Goal: Check status

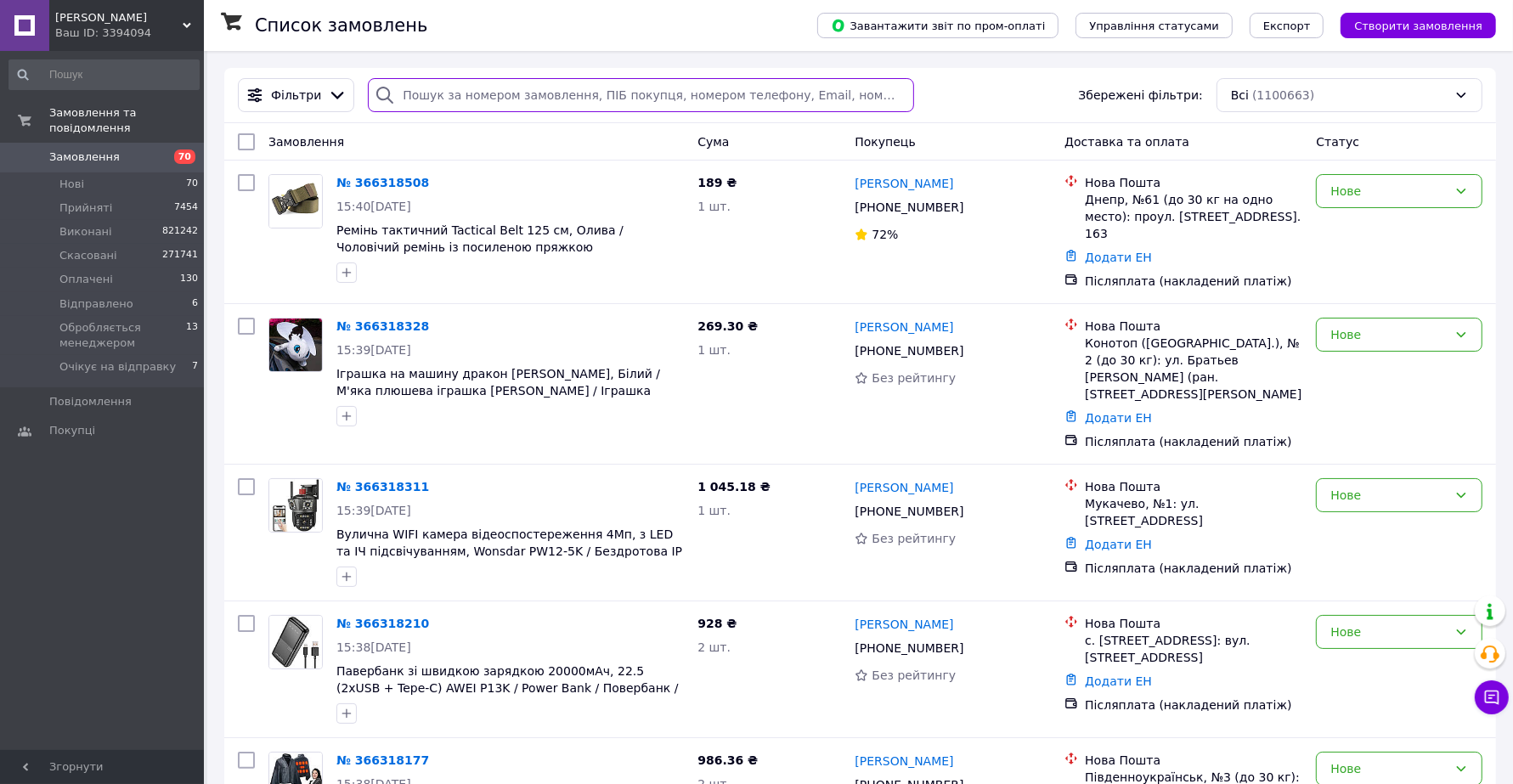
click at [415, 98] on input "search" at bounding box center [640, 95] width 545 height 34
paste input "366163725"
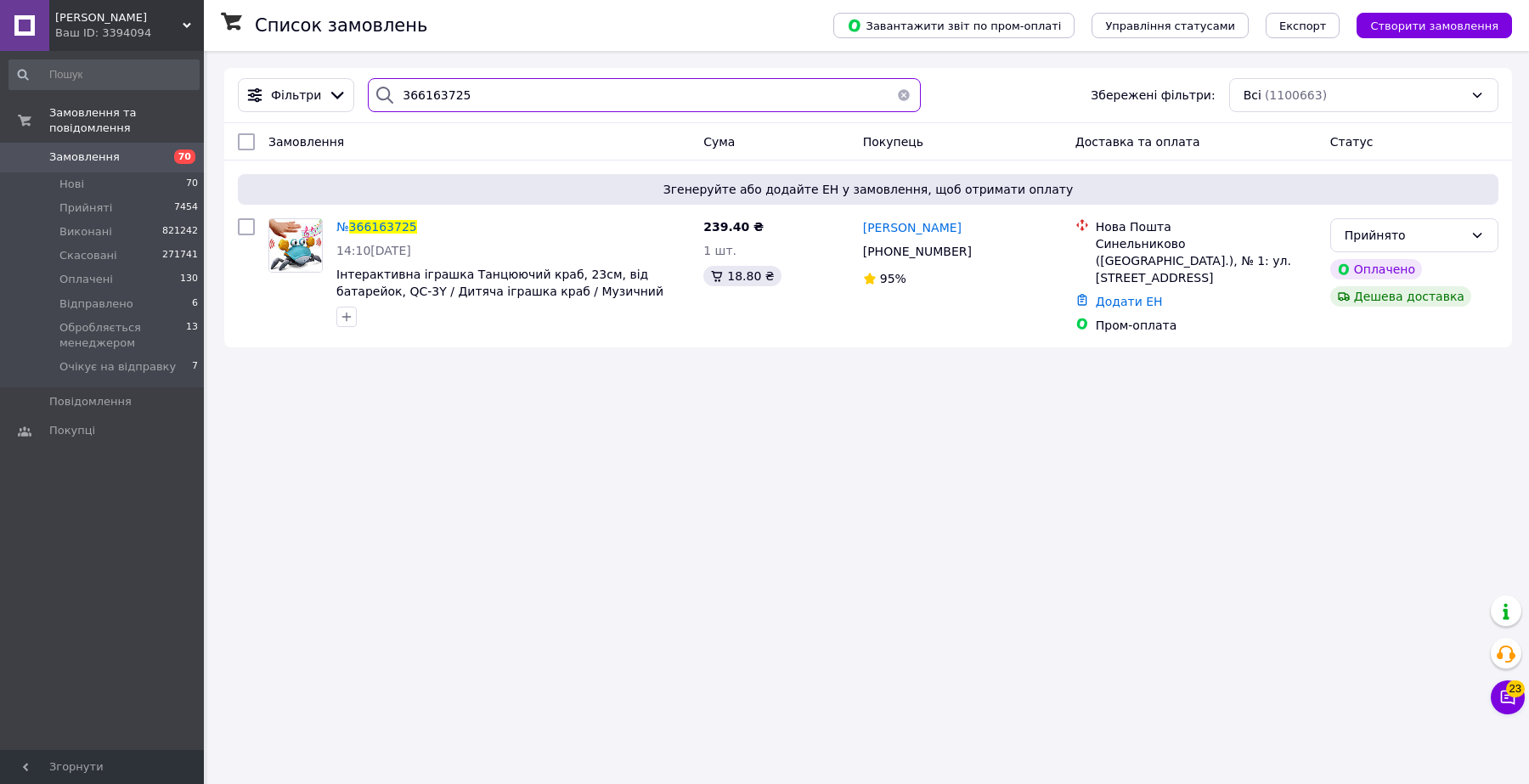
type input "366163725"
click at [358, 233] on span "366163725" at bounding box center [383, 226] width 68 height 14
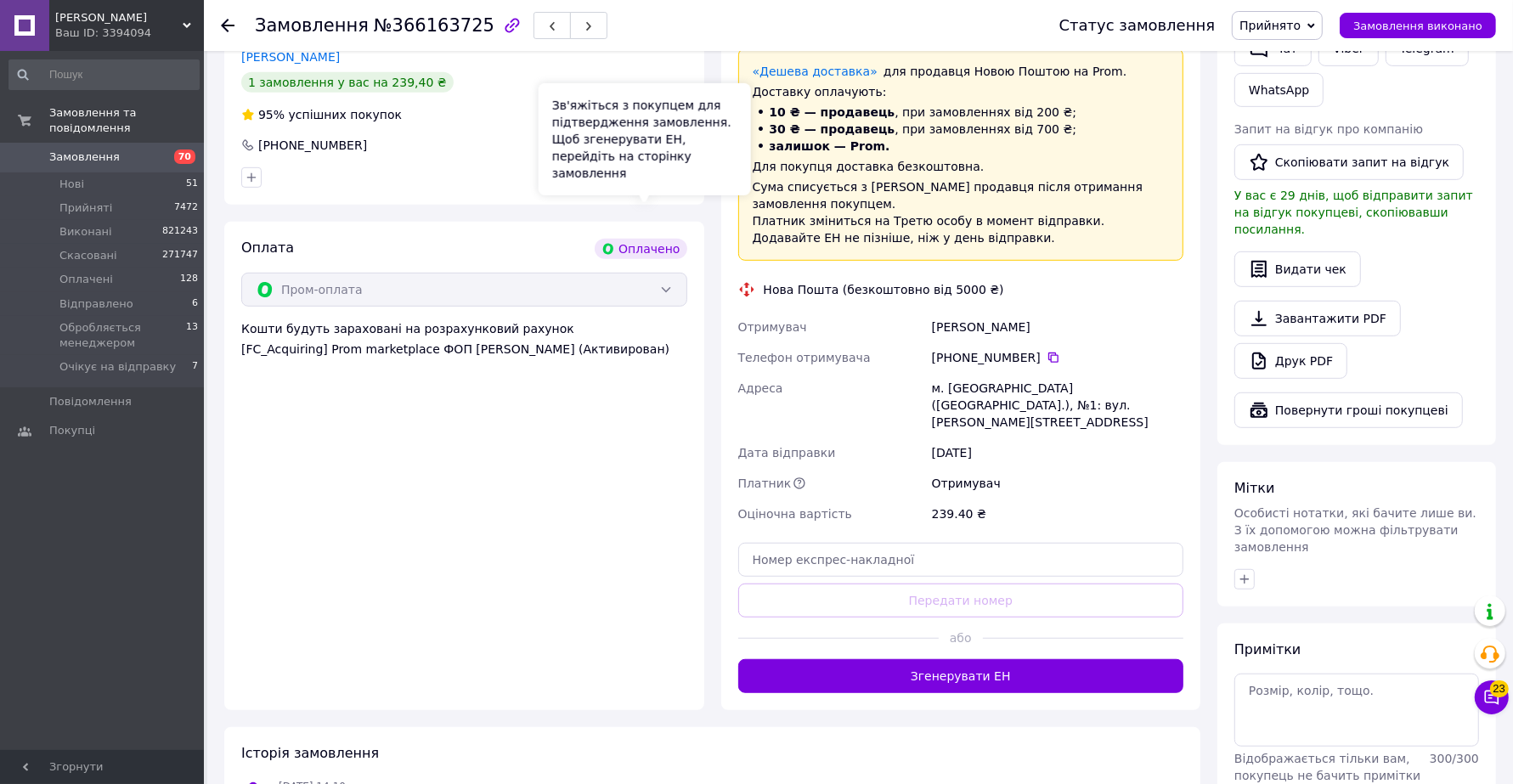
scroll to position [850, 0]
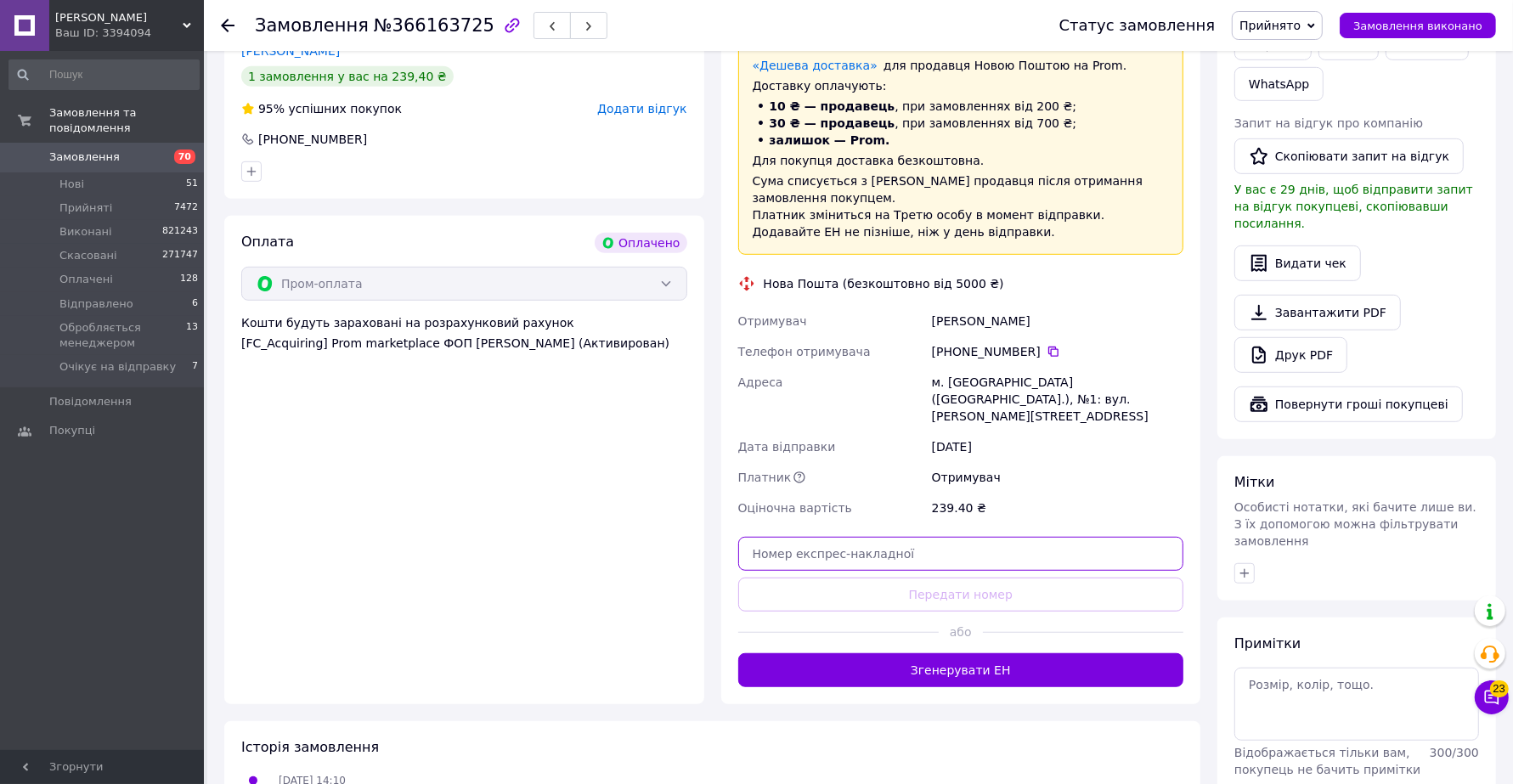
click at [796, 537] on input "text" at bounding box center [961, 553] width 446 height 34
paste input "20451269141938"
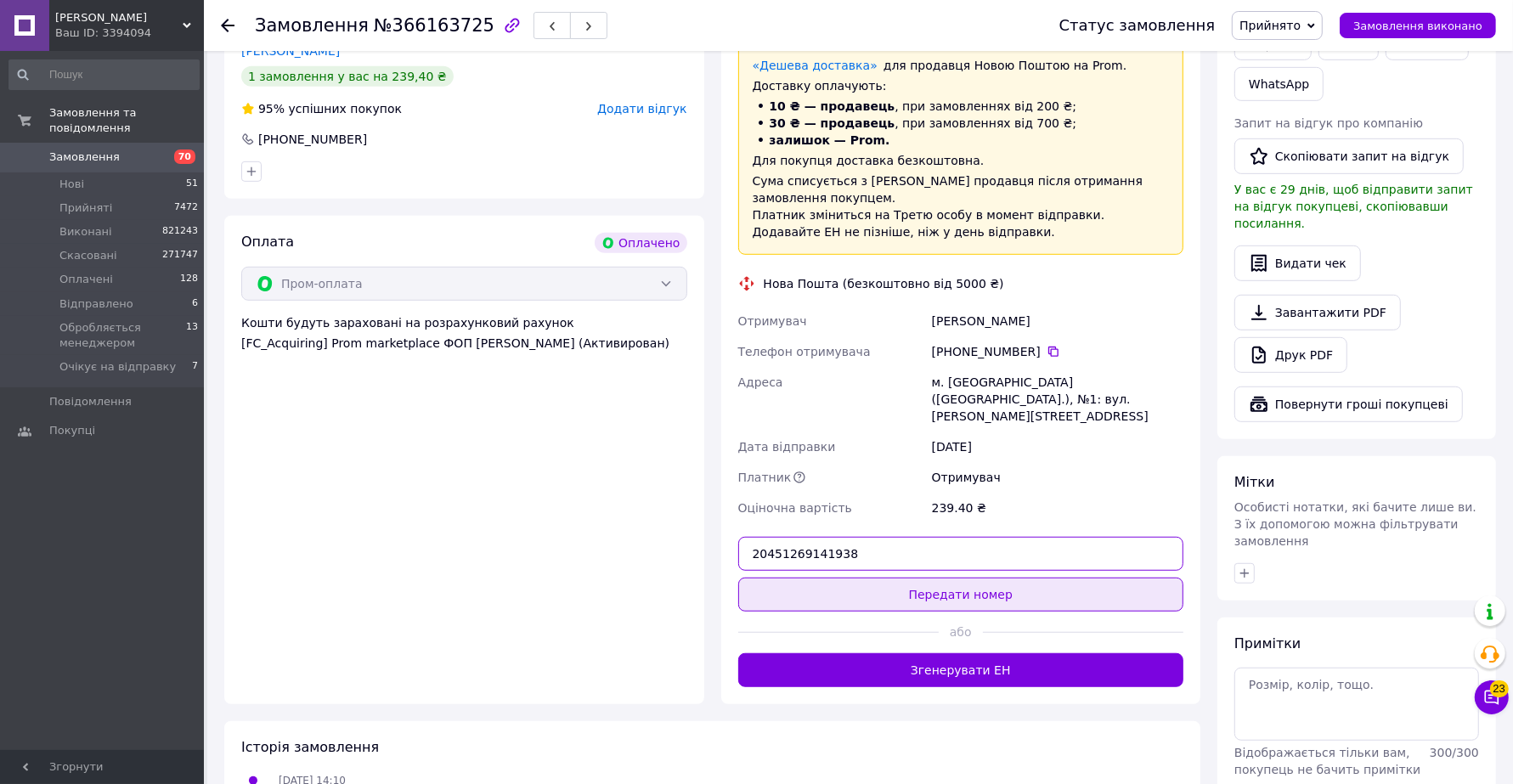
type input "20451269141938"
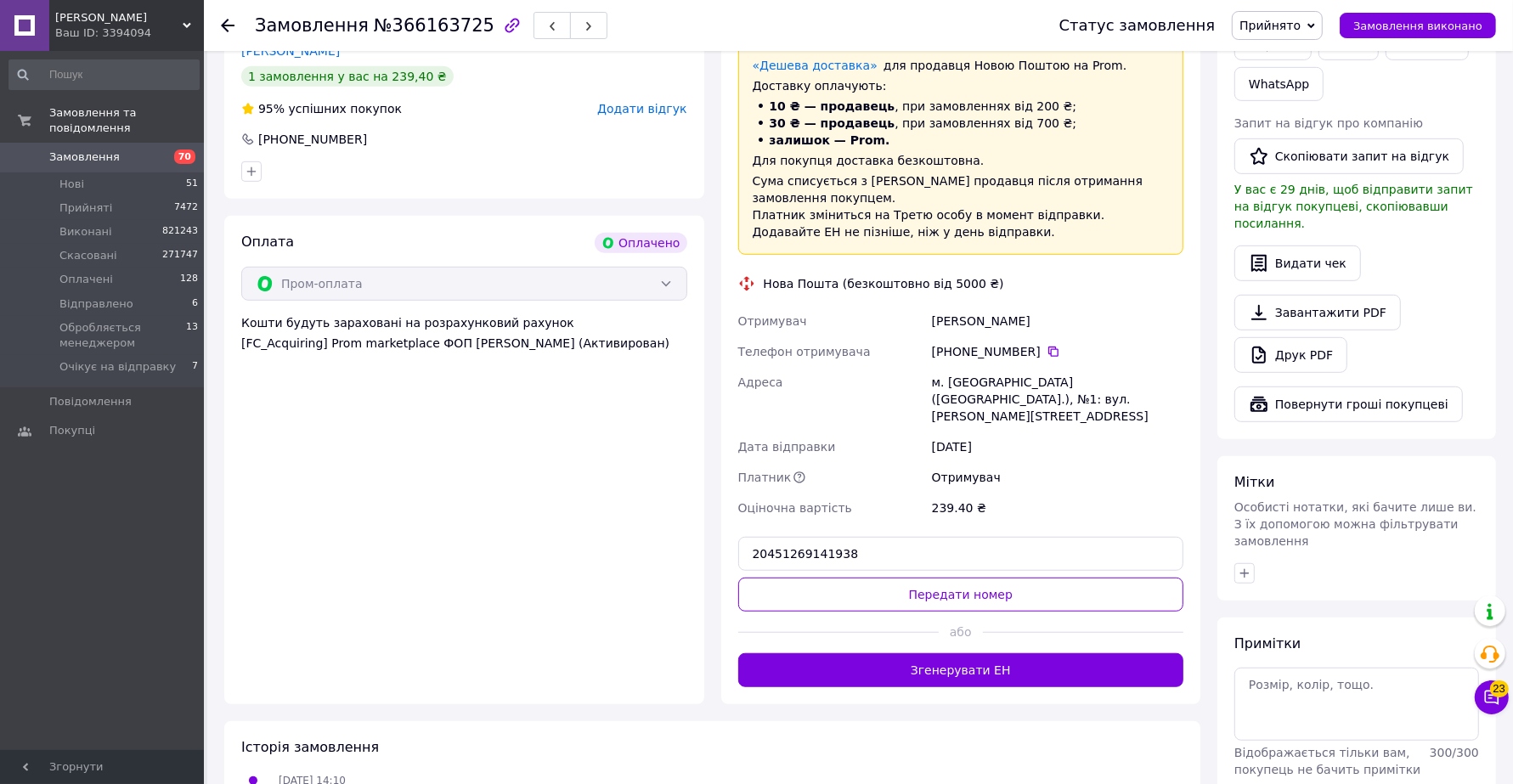
click at [858, 578] on button "Передати номер" at bounding box center [961, 594] width 446 height 34
